Goal: Information Seeking & Learning: Learn about a topic

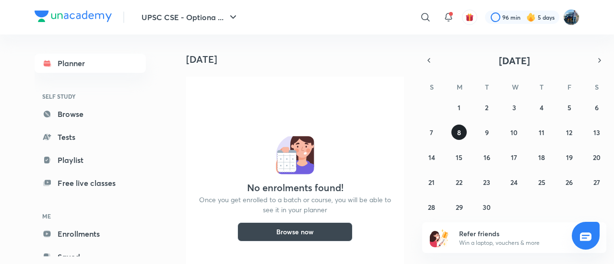
click at [460, 135] on abbr "8" at bounding box center [459, 132] width 4 height 9
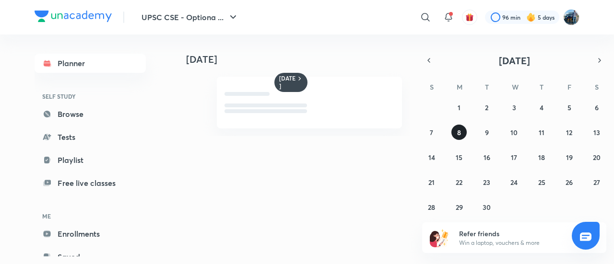
click at [458, 131] on abbr "8" at bounding box center [459, 132] width 4 height 9
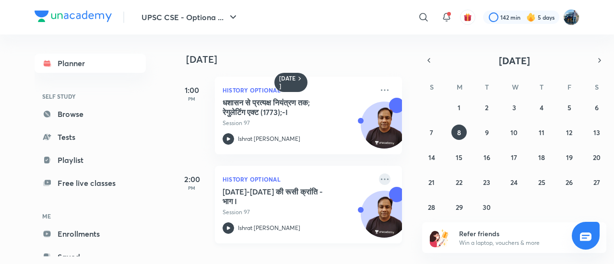
click at [379, 178] on icon at bounding box center [385, 180] width 12 height 12
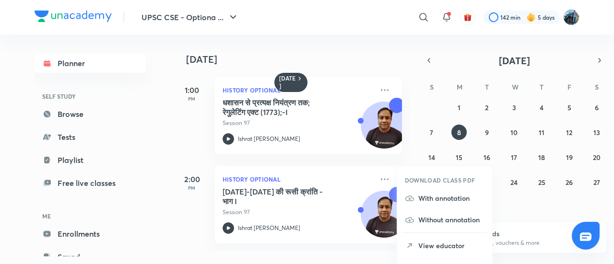
click at [419, 243] on p "View educator" at bounding box center [451, 246] width 66 height 10
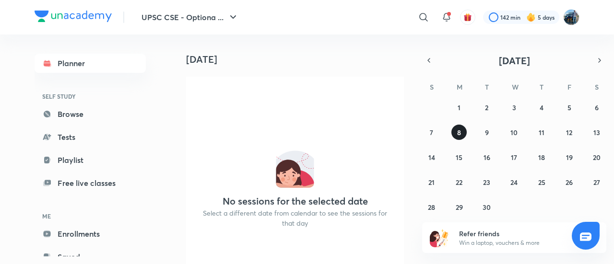
click at [460, 134] on abbr "8" at bounding box center [459, 132] width 4 height 9
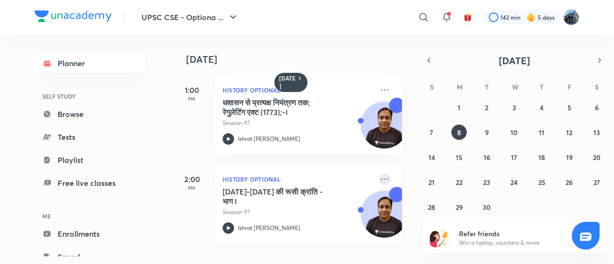
click at [379, 179] on icon at bounding box center [385, 180] width 12 height 12
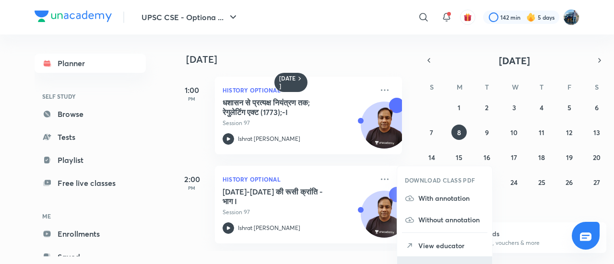
click at [443, 258] on li "Go to course page" at bounding box center [444, 268] width 95 height 22
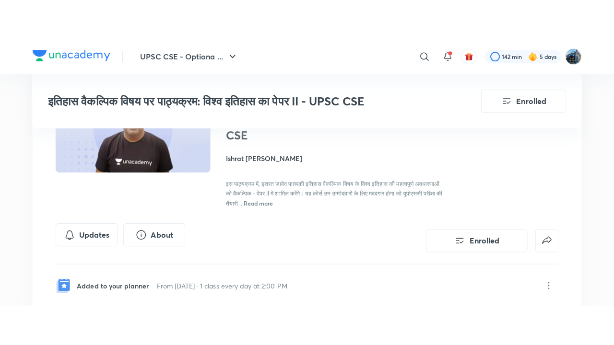
scroll to position [231, 0]
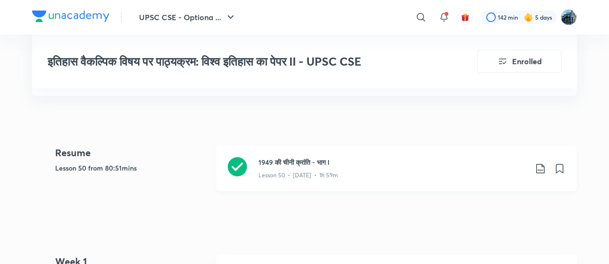
click at [421, 173] on div "Lesson 50 • [DATE] • 1h 59m" at bounding box center [392, 173] width 269 height 12
